Goal: Task Accomplishment & Management: Use online tool/utility

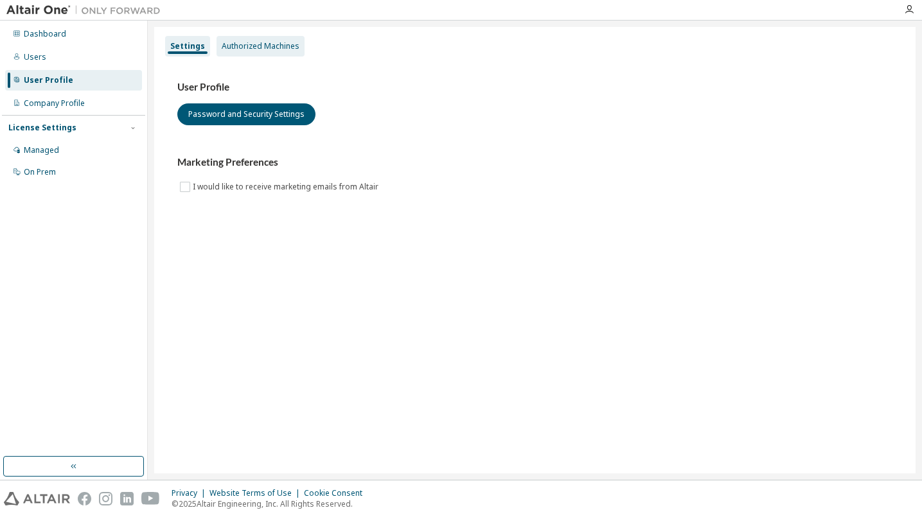
click at [246, 42] on div "Authorized Machines" at bounding box center [261, 46] width 78 height 10
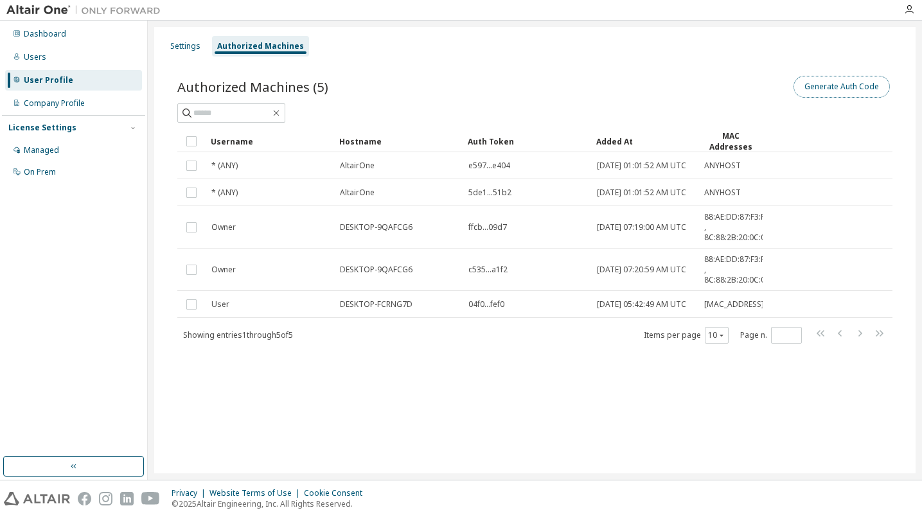
click at [850, 91] on button "Generate Auth Code" at bounding box center [842, 87] width 96 height 22
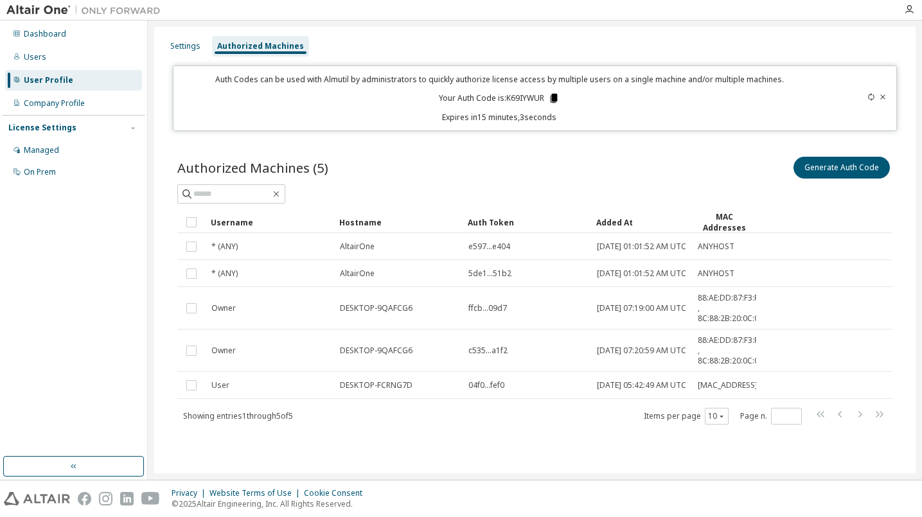
click at [554, 95] on icon at bounding box center [554, 98] width 7 height 9
